Goal: Find specific fact: Find specific fact

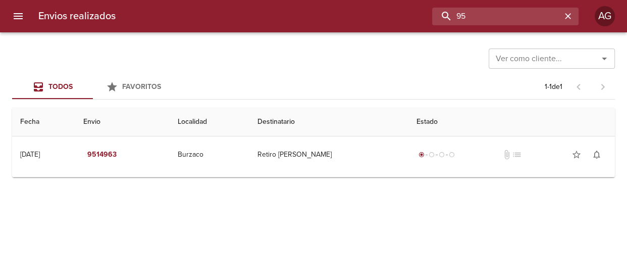
type input "9"
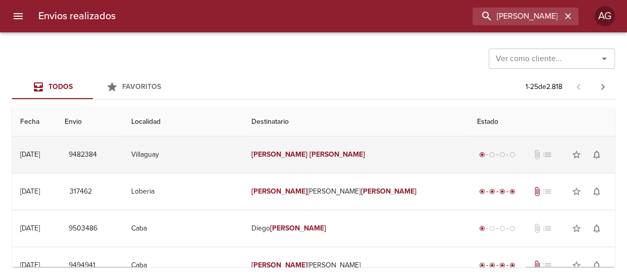
click at [332, 149] on td "[PERSON_NAME]" at bounding box center [356, 154] width 226 height 36
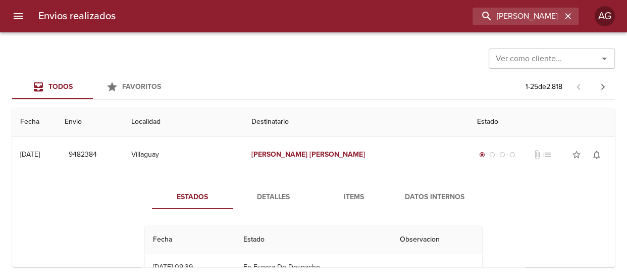
scroll to position [45, 0]
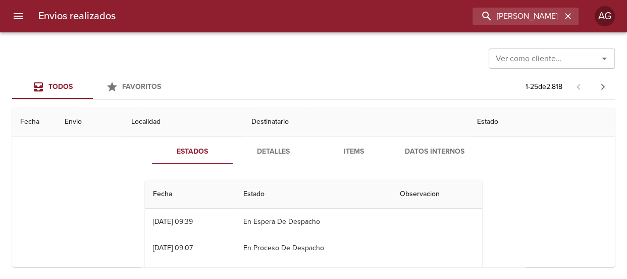
click at [286, 145] on span "Detalles" at bounding box center [273, 151] width 69 height 13
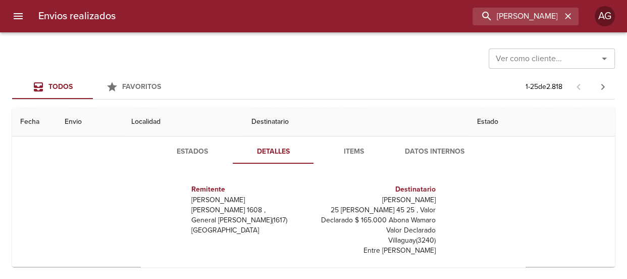
scroll to position [0, 0]
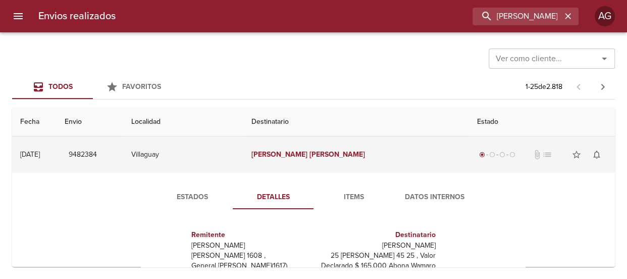
click at [362, 165] on td "[PERSON_NAME]" at bounding box center [356, 154] width 226 height 36
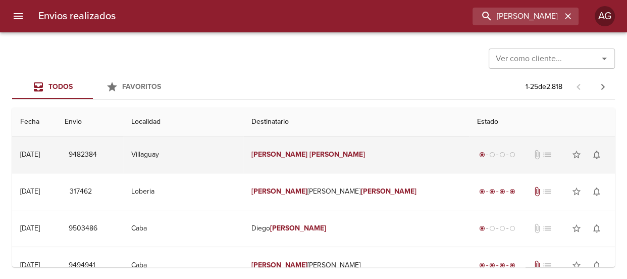
click at [362, 165] on td "[PERSON_NAME]" at bounding box center [356, 154] width 226 height 36
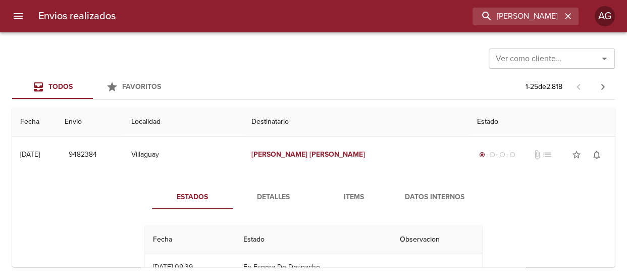
click at [282, 191] on span "Detalles" at bounding box center [273, 197] width 69 height 13
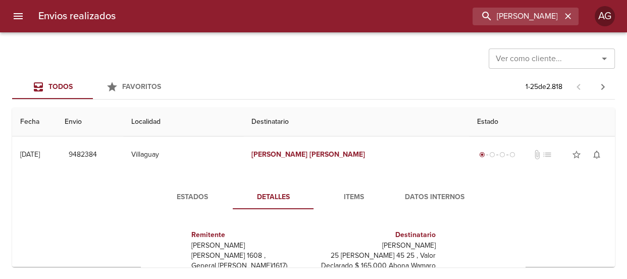
scroll to position [91, 0]
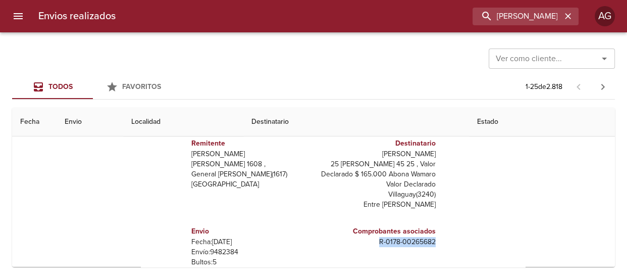
drag, startPoint x: 373, startPoint y: 240, endPoint x: 433, endPoint y: 243, distance: 60.1
click at [433, 243] on div "Remitente Wamaro Tortuguitas [PERSON_NAME] 1608 , General [PERSON_NAME] ( 1617 …" at bounding box center [313, 227] width 345 height 202
copy p "R - 0178 - 00265682"
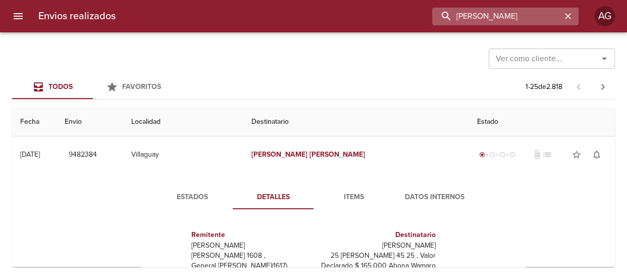
click at [506, 22] on input "[PERSON_NAME]" at bounding box center [496, 17] width 129 height 18
click at [476, 20] on input "9482384" at bounding box center [496, 17] width 129 height 18
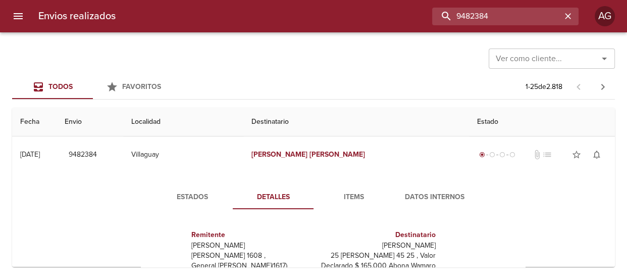
type input "9482384"
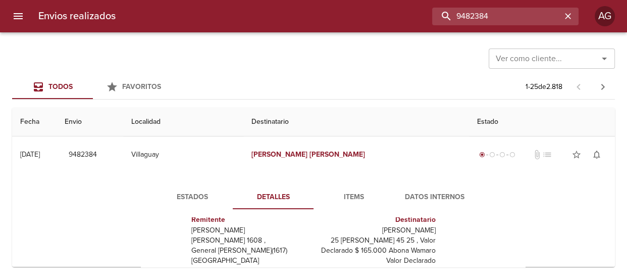
scroll to position [45, 0]
